Goal: Information Seeking & Learning: Learn about a topic

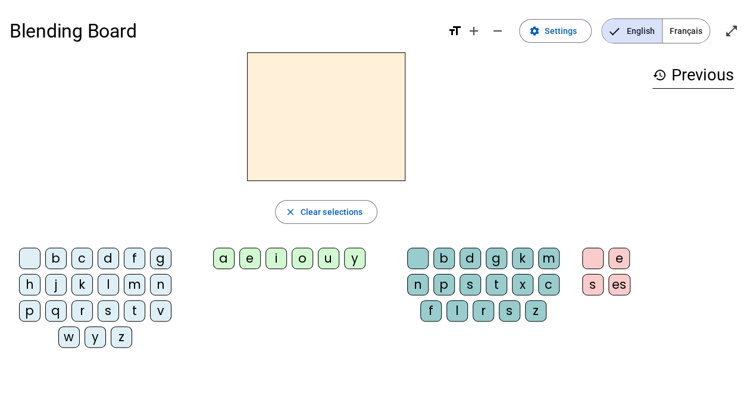
click at [678, 35] on span "Français" at bounding box center [685, 31] width 47 height 24
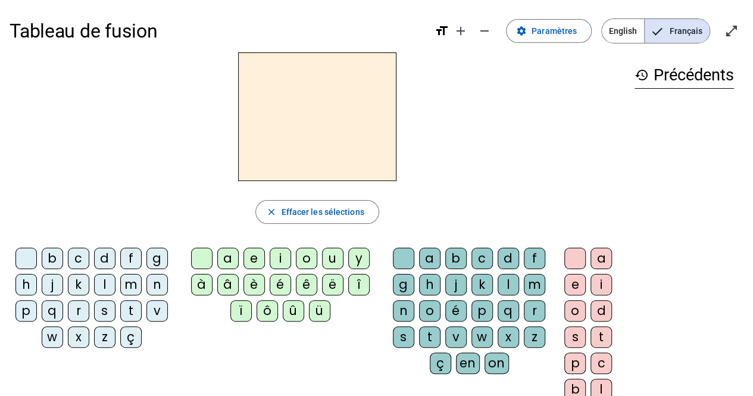
click at [51, 256] on div "b" at bounding box center [52, 257] width 21 height 21
click at [228, 258] on div "a" at bounding box center [227, 257] width 21 height 21
click at [473, 256] on div "c" at bounding box center [481, 257] width 21 height 21
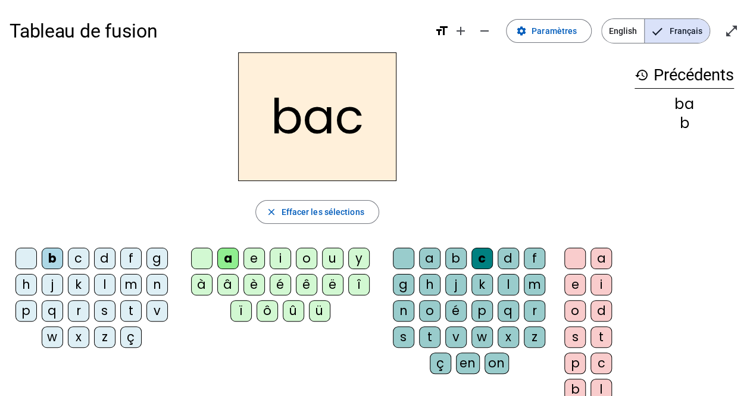
click at [106, 311] on div "s" at bounding box center [104, 310] width 21 height 21
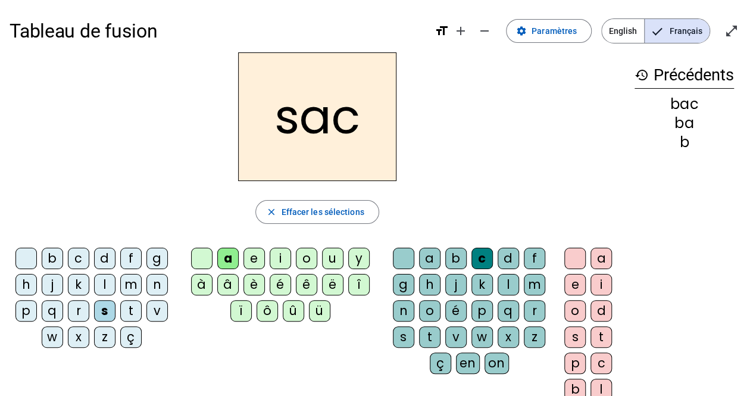
click at [504, 279] on div "l" at bounding box center [507, 284] width 21 height 21
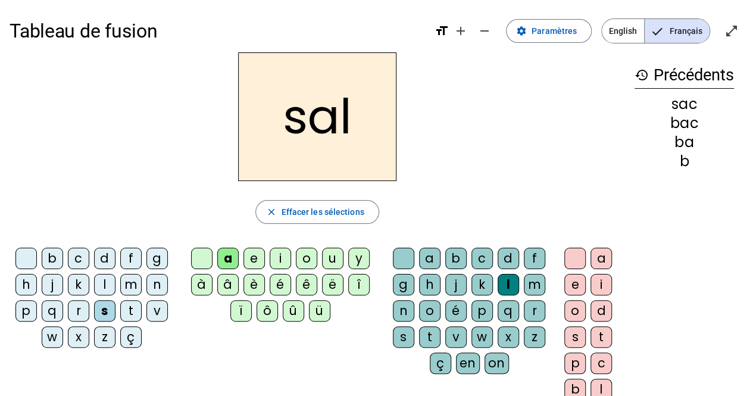
click at [129, 285] on div "m" at bounding box center [130, 284] width 21 height 21
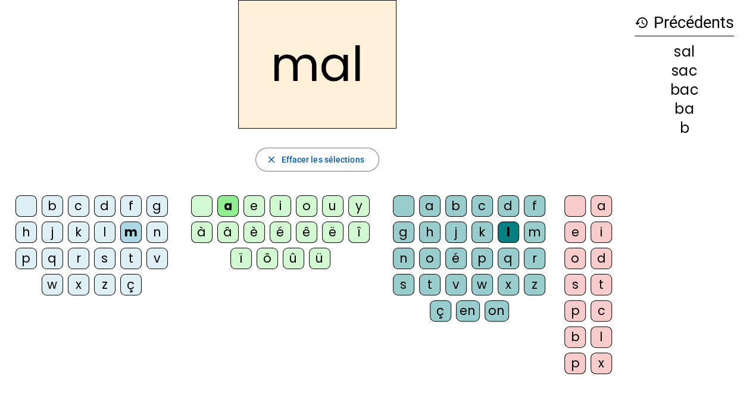
scroll to position [55, 0]
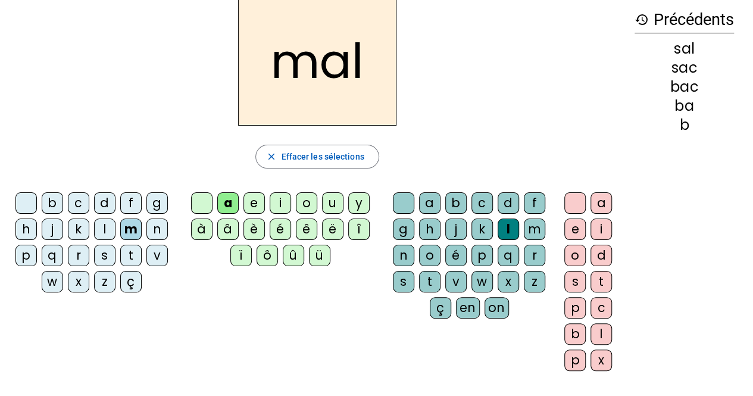
click at [600, 227] on div "i" at bounding box center [600, 228] width 21 height 21
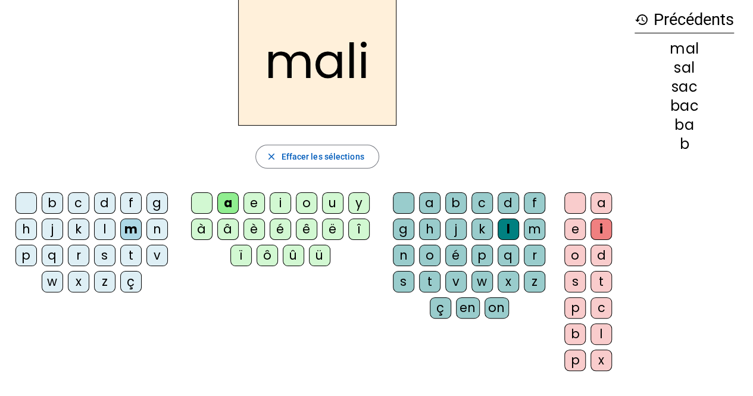
click at [52, 201] on div "b" at bounding box center [52, 202] width 21 height 21
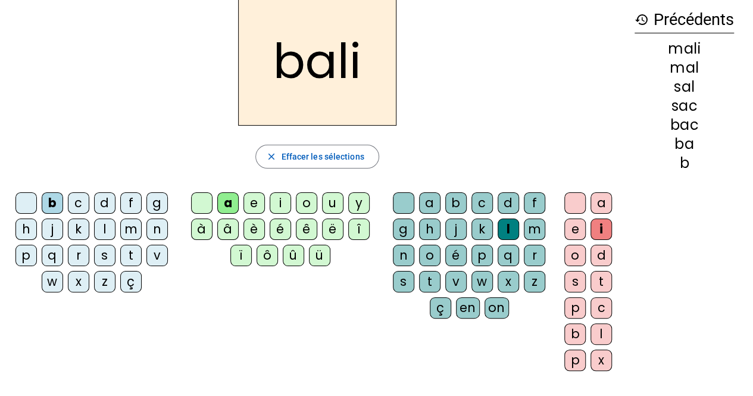
click at [573, 204] on div at bounding box center [574, 202] width 21 height 21
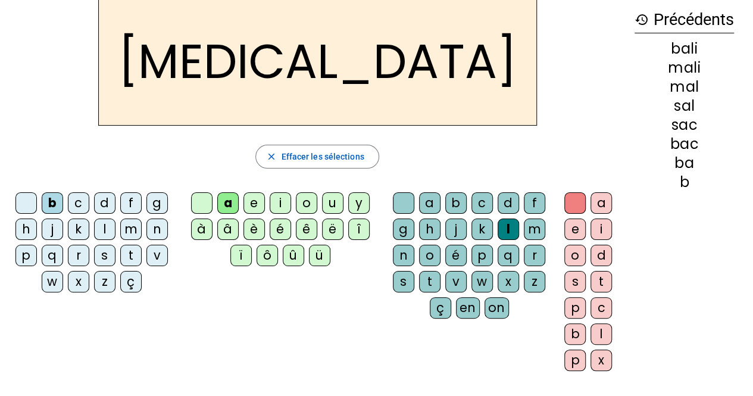
click at [305, 201] on div "o" at bounding box center [306, 202] width 21 height 21
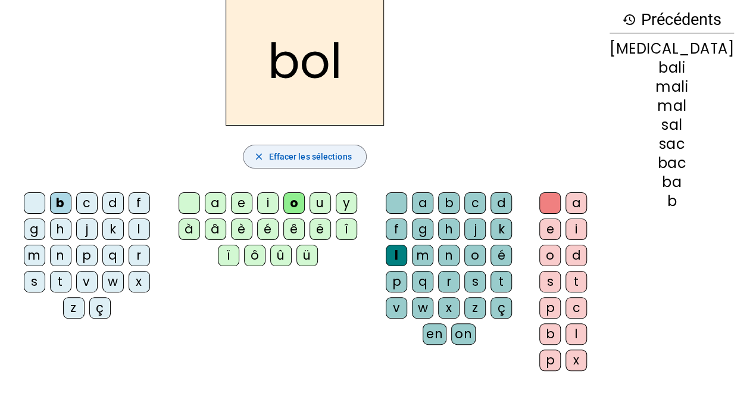
click at [338, 160] on span "Effacer les sélections" at bounding box center [309, 156] width 83 height 14
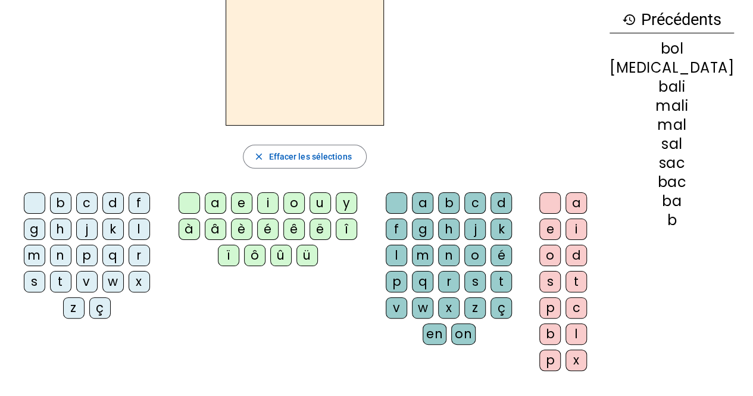
click at [45, 245] on div "m" at bounding box center [34, 255] width 21 height 21
click at [226, 199] on div "a" at bounding box center [215, 202] width 21 height 21
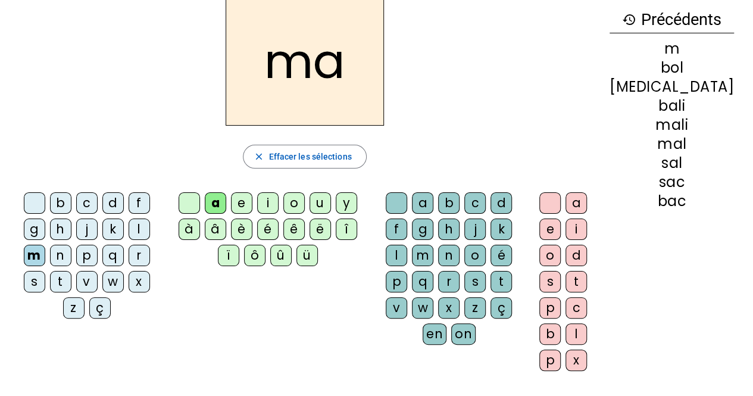
click at [305, 199] on div "o" at bounding box center [293, 202] width 21 height 21
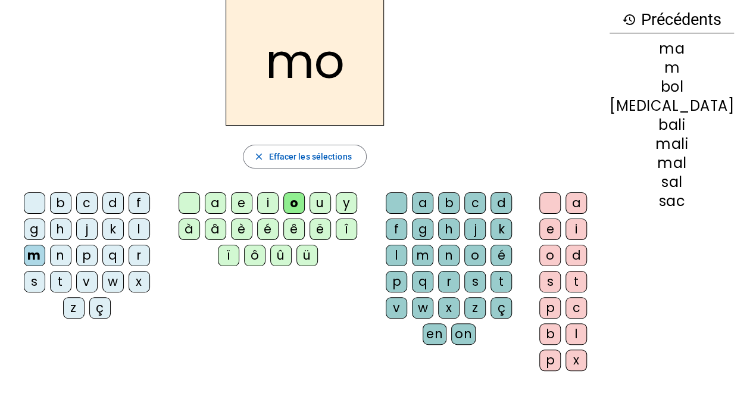
click at [278, 202] on div "i" at bounding box center [267, 202] width 21 height 21
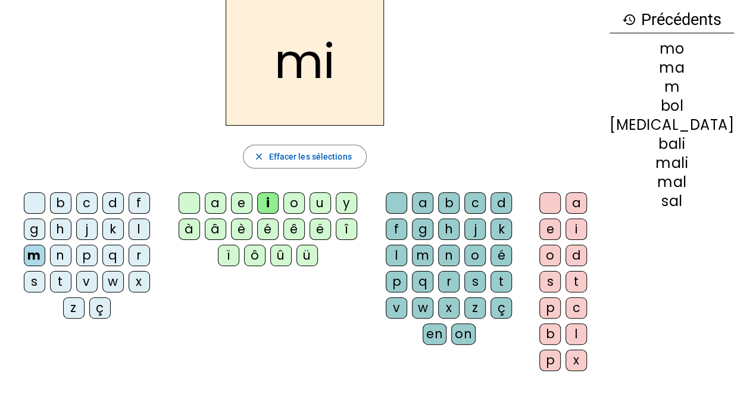
click at [331, 199] on div "u" at bounding box center [319, 202] width 21 height 21
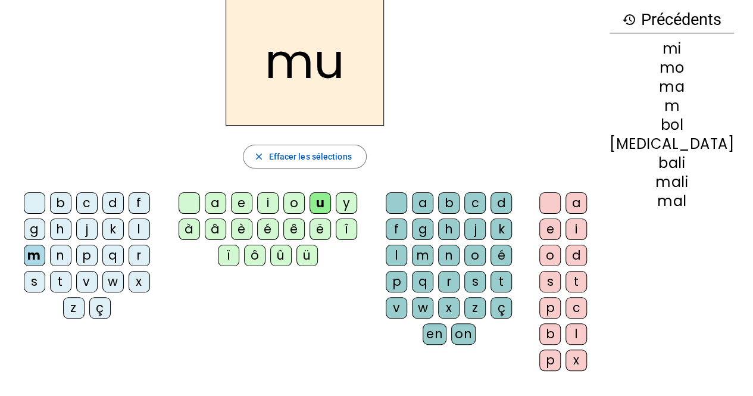
click at [357, 197] on div "y" at bounding box center [346, 202] width 21 height 21
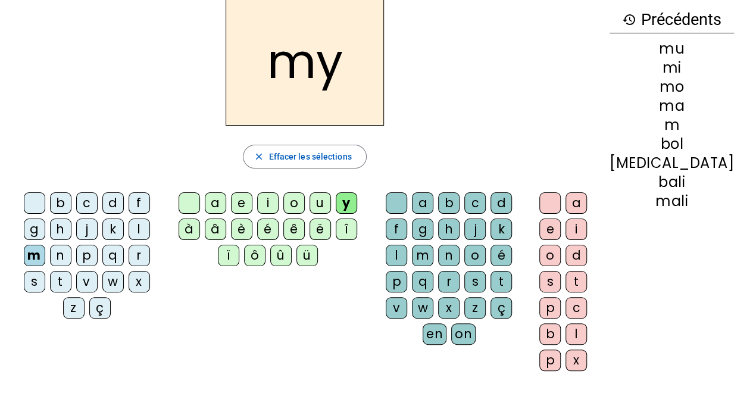
click at [278, 201] on div "i" at bounding box center [267, 202] width 21 height 21
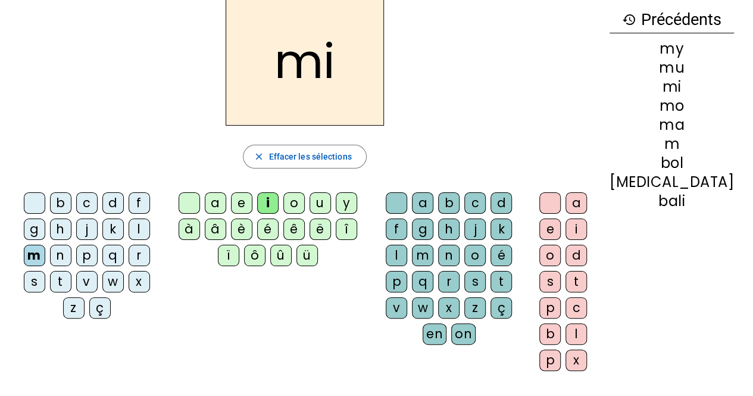
click at [357, 199] on div "y" at bounding box center [346, 202] width 21 height 21
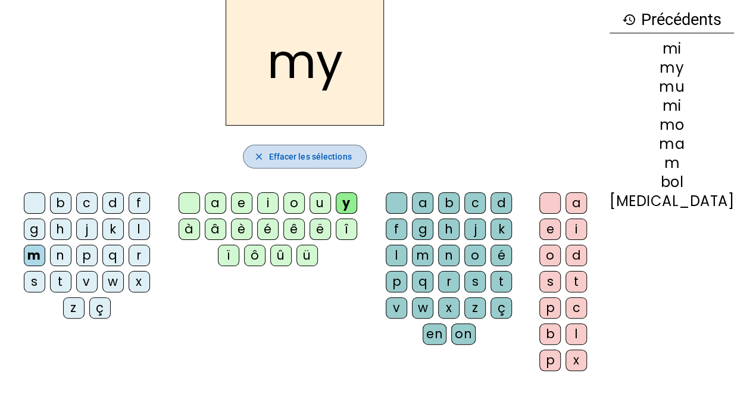
click at [297, 154] on span "Effacer les sélections" at bounding box center [309, 156] width 83 height 14
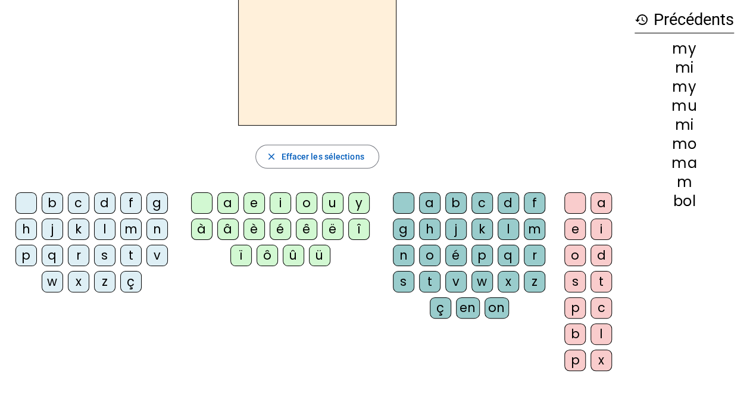
click at [75, 202] on div "c" at bounding box center [78, 202] width 21 height 21
click at [230, 203] on div "a" at bounding box center [227, 202] width 21 height 21
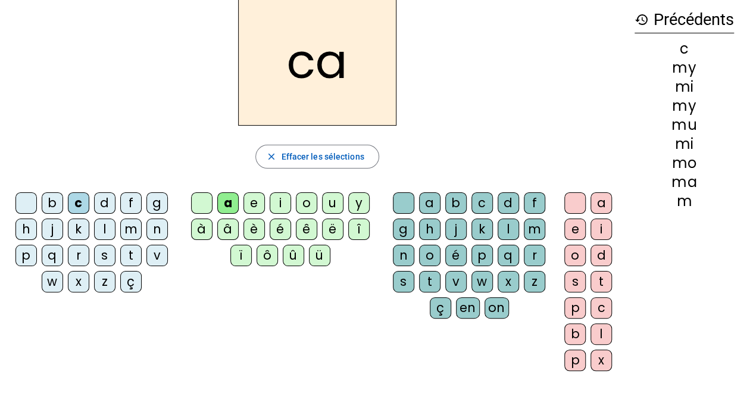
click at [307, 201] on div "o" at bounding box center [306, 202] width 21 height 21
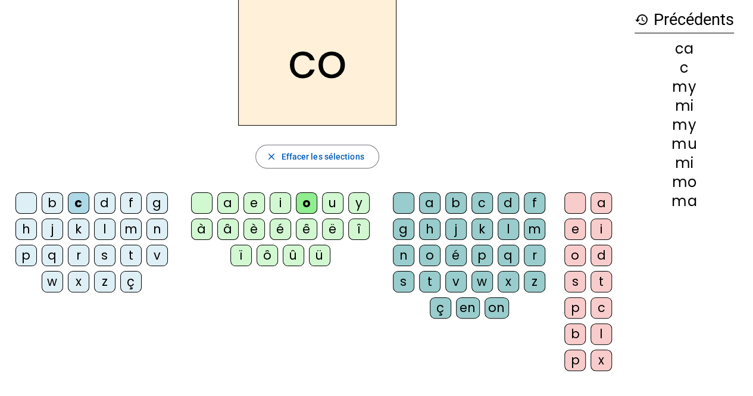
click at [331, 202] on div "u" at bounding box center [332, 202] width 21 height 21
click at [283, 202] on div "i" at bounding box center [279, 202] width 21 height 21
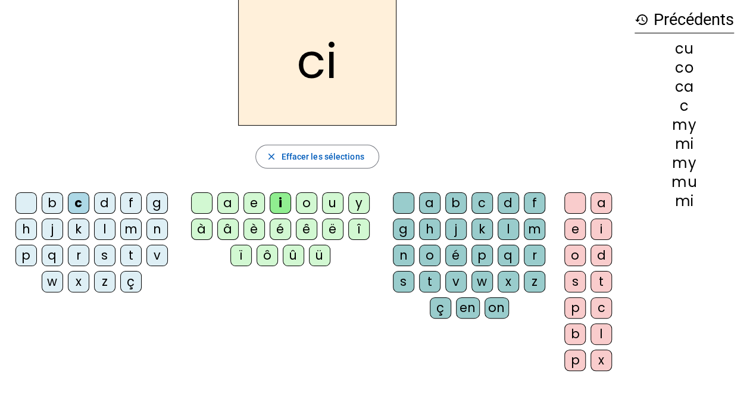
click at [253, 204] on div "e" at bounding box center [253, 202] width 21 height 21
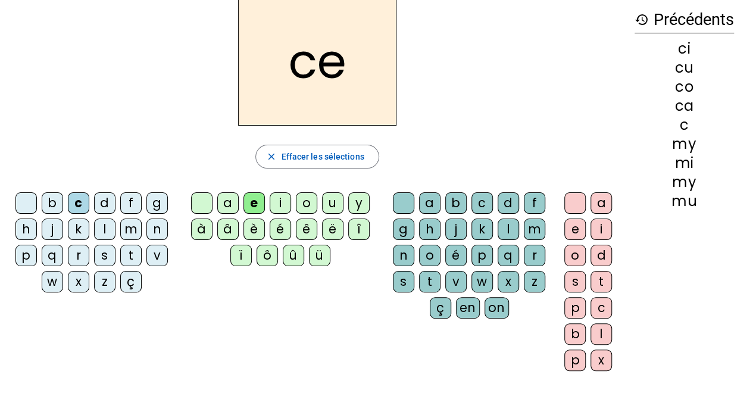
click at [361, 200] on div "y" at bounding box center [358, 202] width 21 height 21
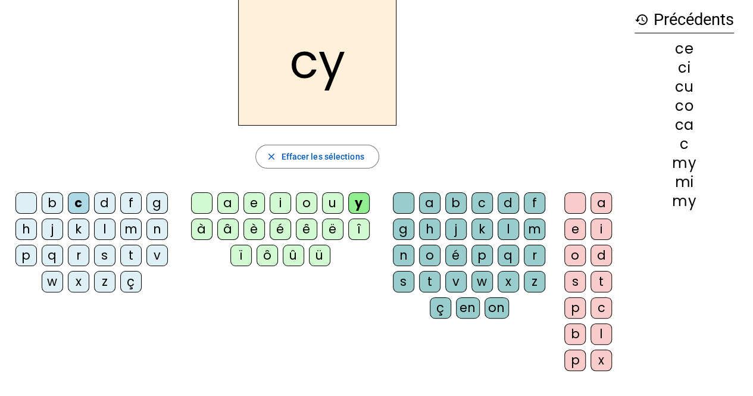
click at [280, 225] on div "é" at bounding box center [279, 228] width 21 height 21
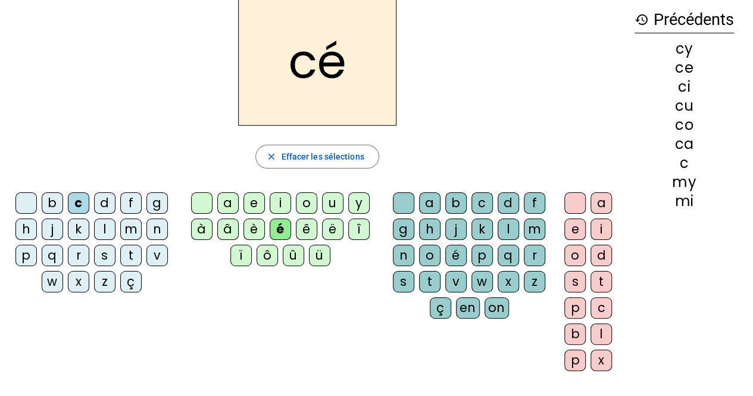
click at [256, 230] on div "è" at bounding box center [253, 228] width 21 height 21
click at [227, 200] on div "a" at bounding box center [227, 202] width 21 height 21
